Goal: Task Accomplishment & Management: Manage account settings

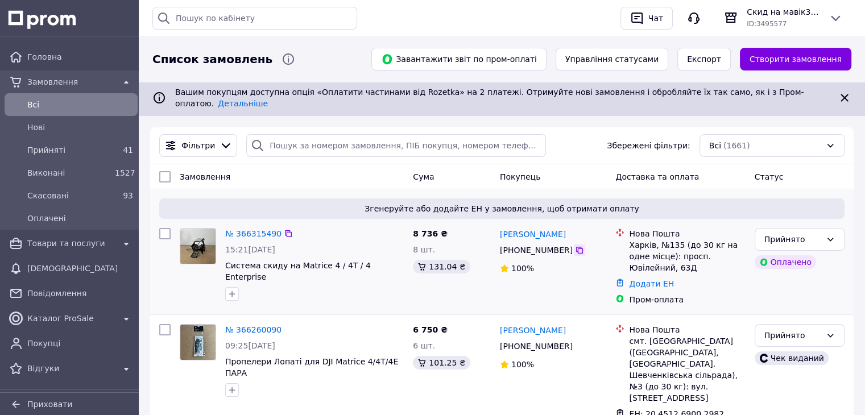
click at [576, 247] on icon at bounding box center [579, 250] width 7 height 7
click at [662, 279] on link "Додати ЕН" at bounding box center [651, 283] width 45 height 9
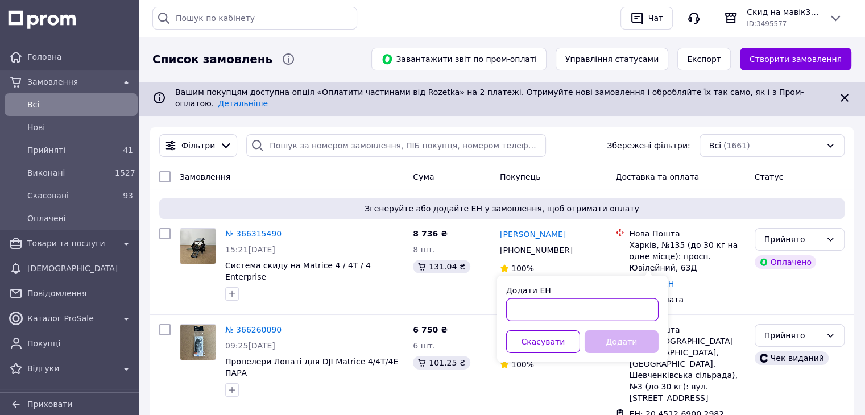
click at [539, 307] on input "Додати ЕН" at bounding box center [582, 310] width 152 height 23
paste input "20451269182268"
type input "20451269182268"
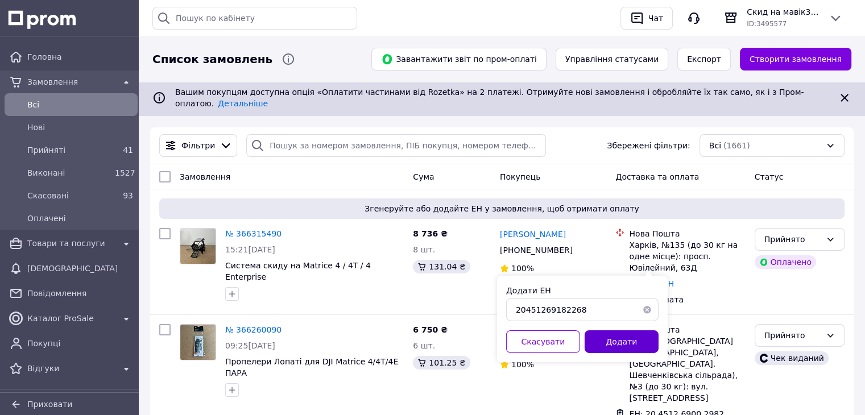
click at [606, 338] on button "Додати" at bounding box center [622, 341] width 74 height 23
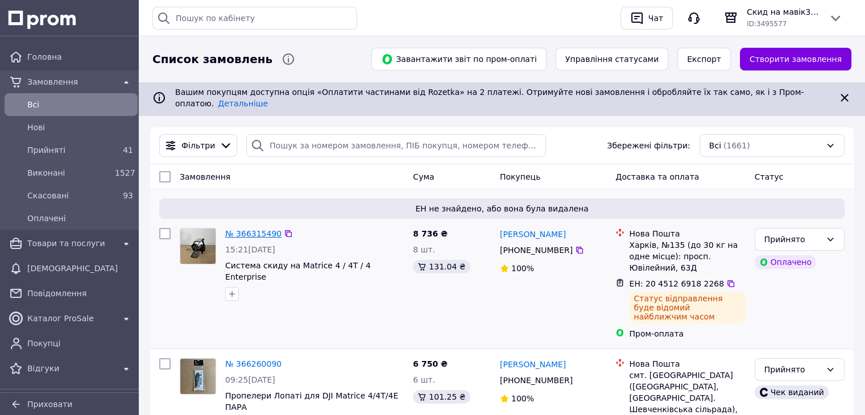
click at [246, 229] on link "№ 366315490" at bounding box center [253, 233] width 56 height 9
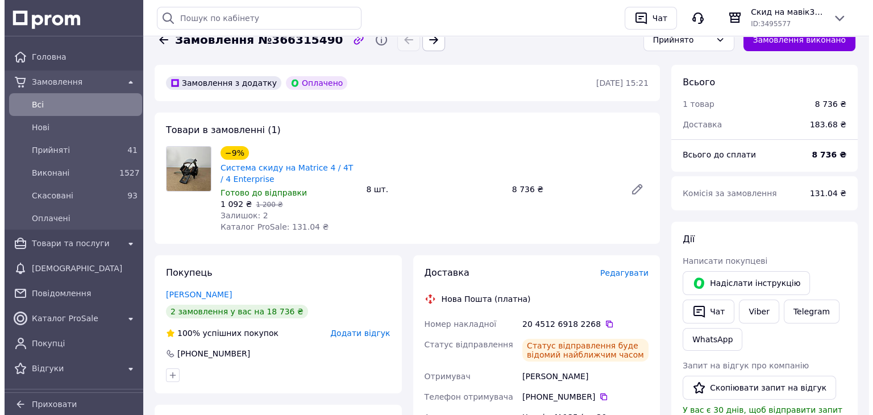
scroll to position [227, 0]
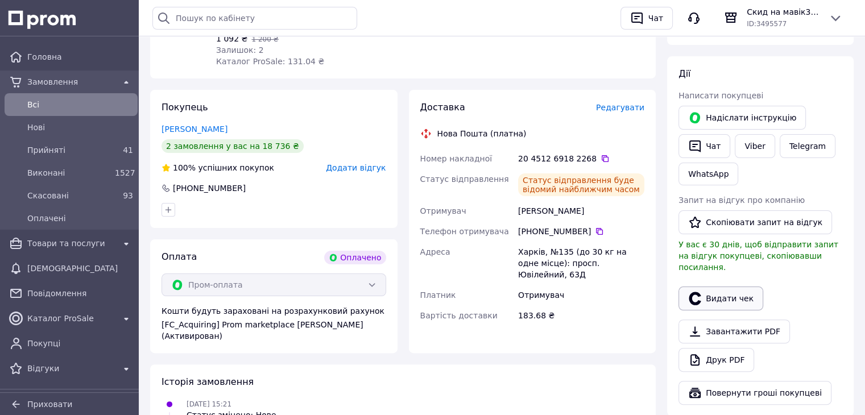
click at [736, 287] on button "Видати чек" at bounding box center [720, 299] width 85 height 24
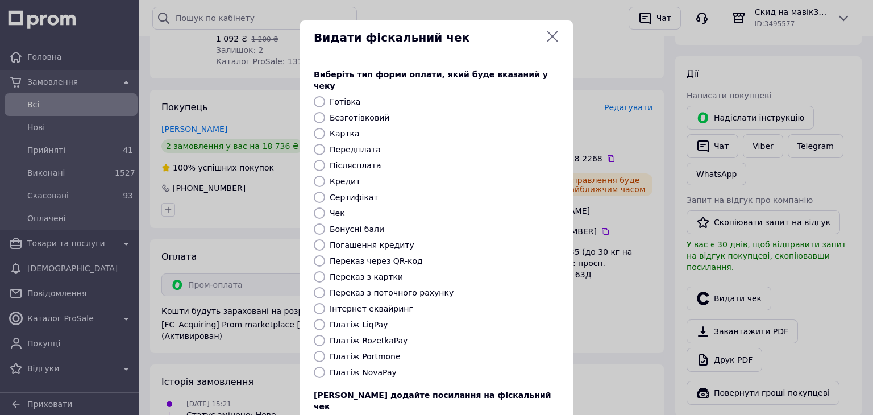
click at [318, 335] on input "Платіж RozetkaPay" at bounding box center [319, 340] width 11 height 11
radio input "true"
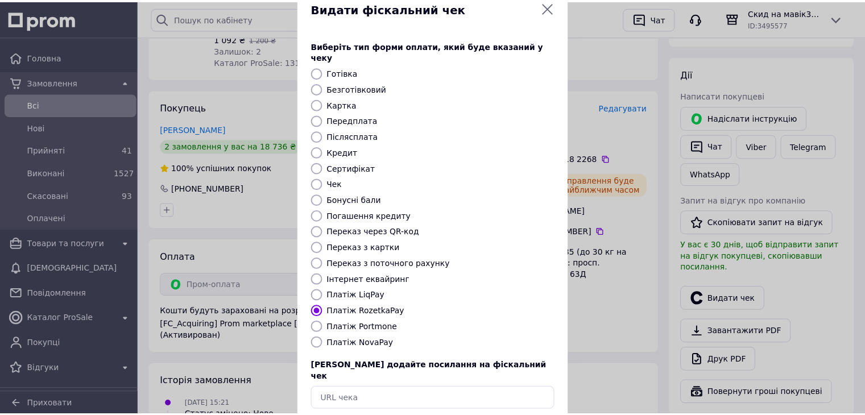
scroll to position [73, 0]
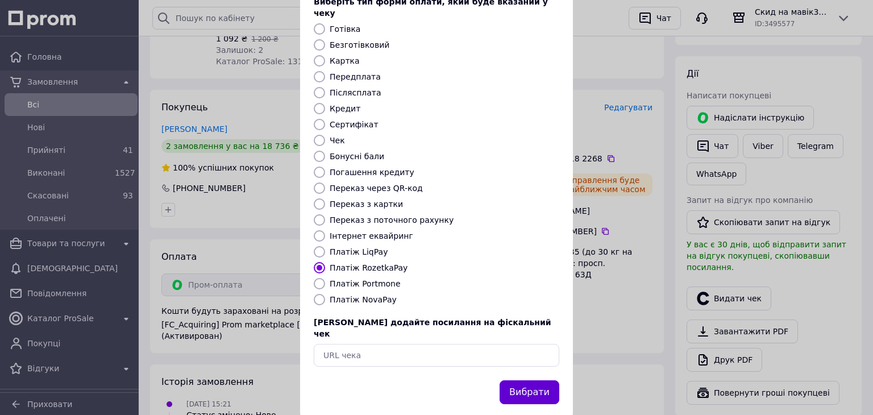
click at [548, 380] on button "Вибрати" at bounding box center [530, 392] width 60 height 24
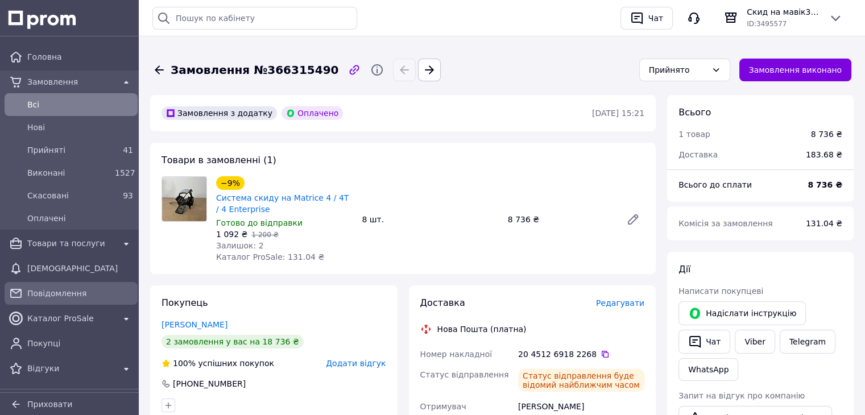
scroll to position [0, 0]
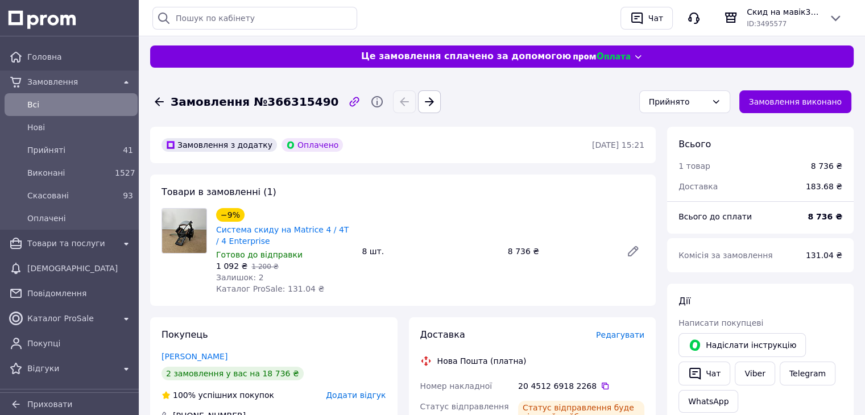
click at [158, 102] on icon at bounding box center [159, 101] width 9 height 9
